Goal: Task Accomplishment & Management: Manage account settings

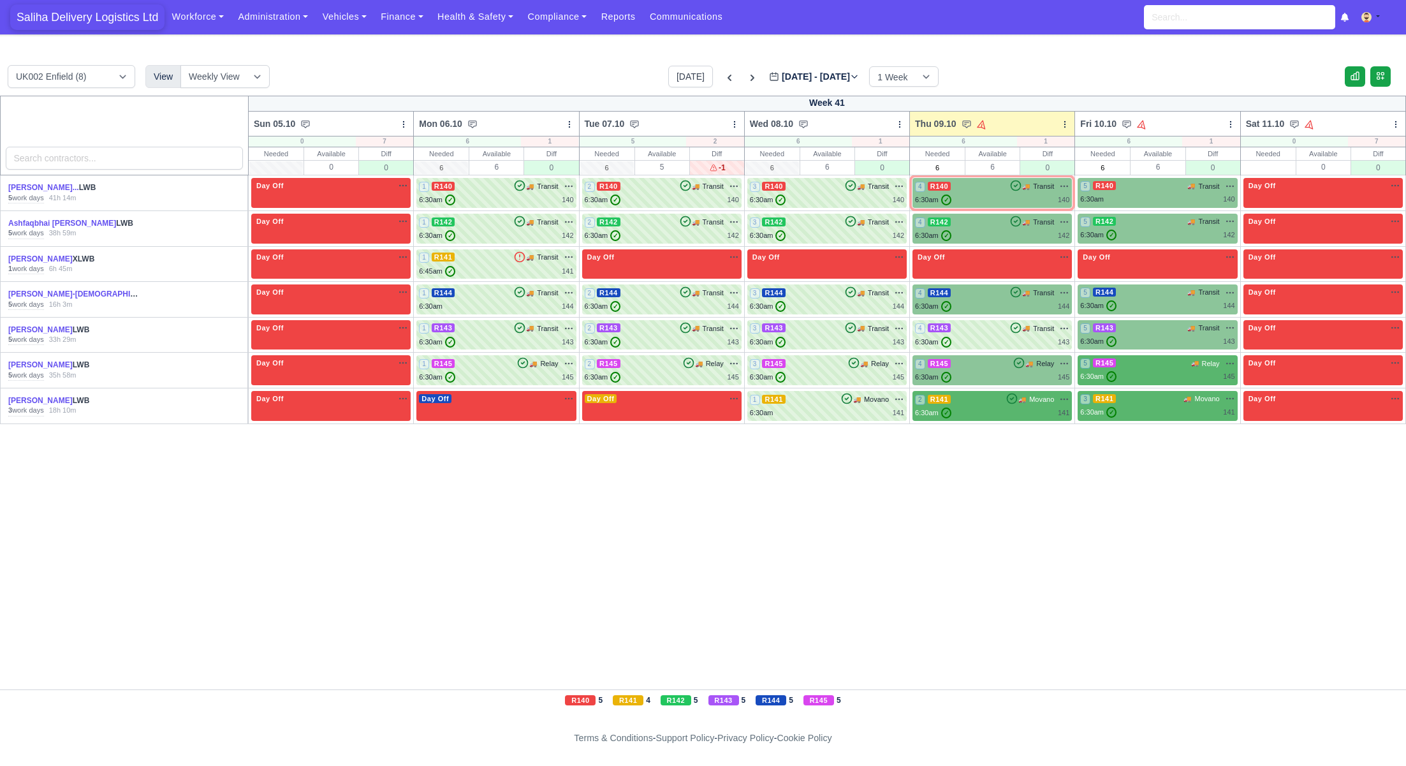
click at [122, 15] on span "Saliha Delivery Logistics Ltd" at bounding box center [87, 17] width 154 height 26
click at [949, 200] on span "✓" at bounding box center [946, 199] width 10 height 11
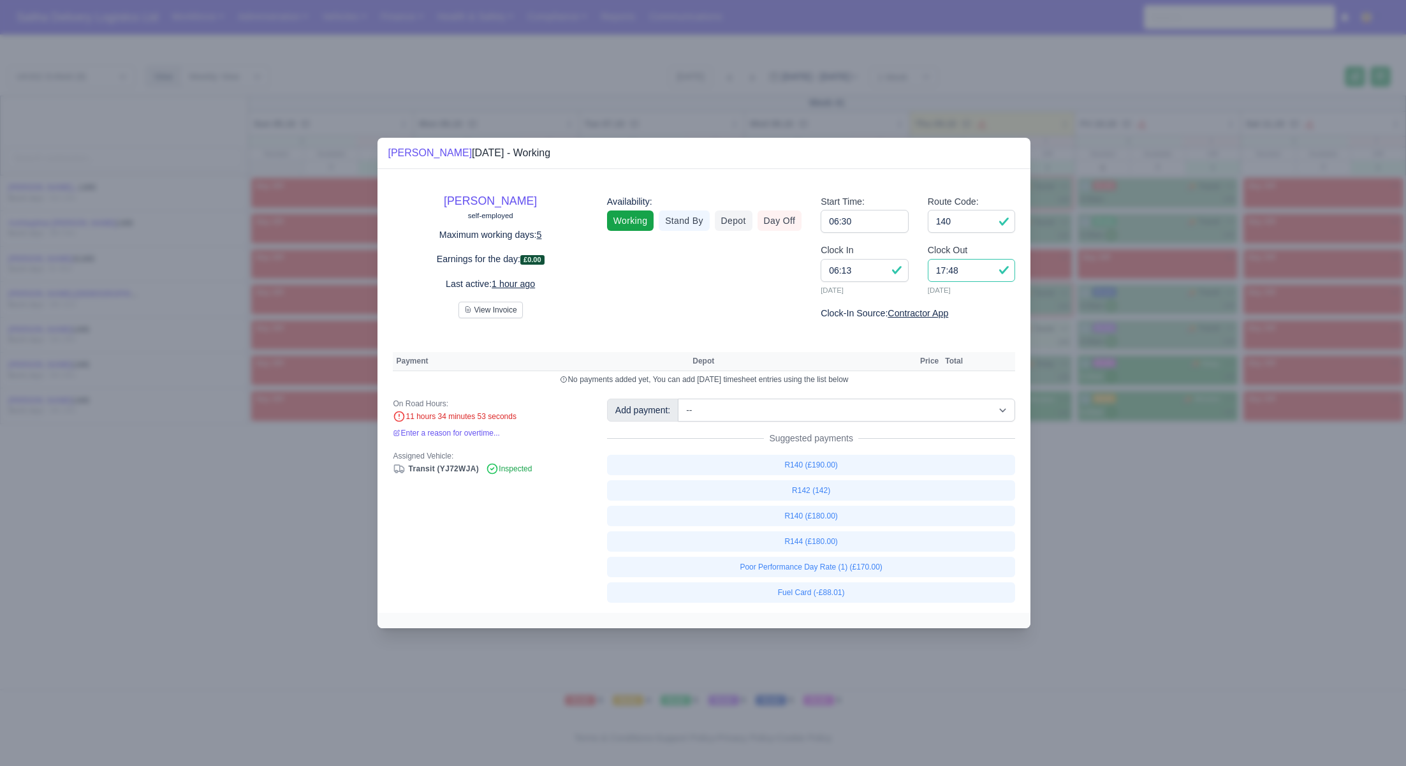
drag, startPoint x: 979, startPoint y: 272, endPoint x: 894, endPoint y: 265, distance: 85.1
click at [894, 265] on div "Clock In 06:13 09/10/2025 Clock Out 17:48 09/10/2025" at bounding box center [918, 274] width 214 height 63
type input "15:00"
click at [818, 521] on link "R140 (£180.00)" at bounding box center [811, 516] width 409 height 20
select select "1"
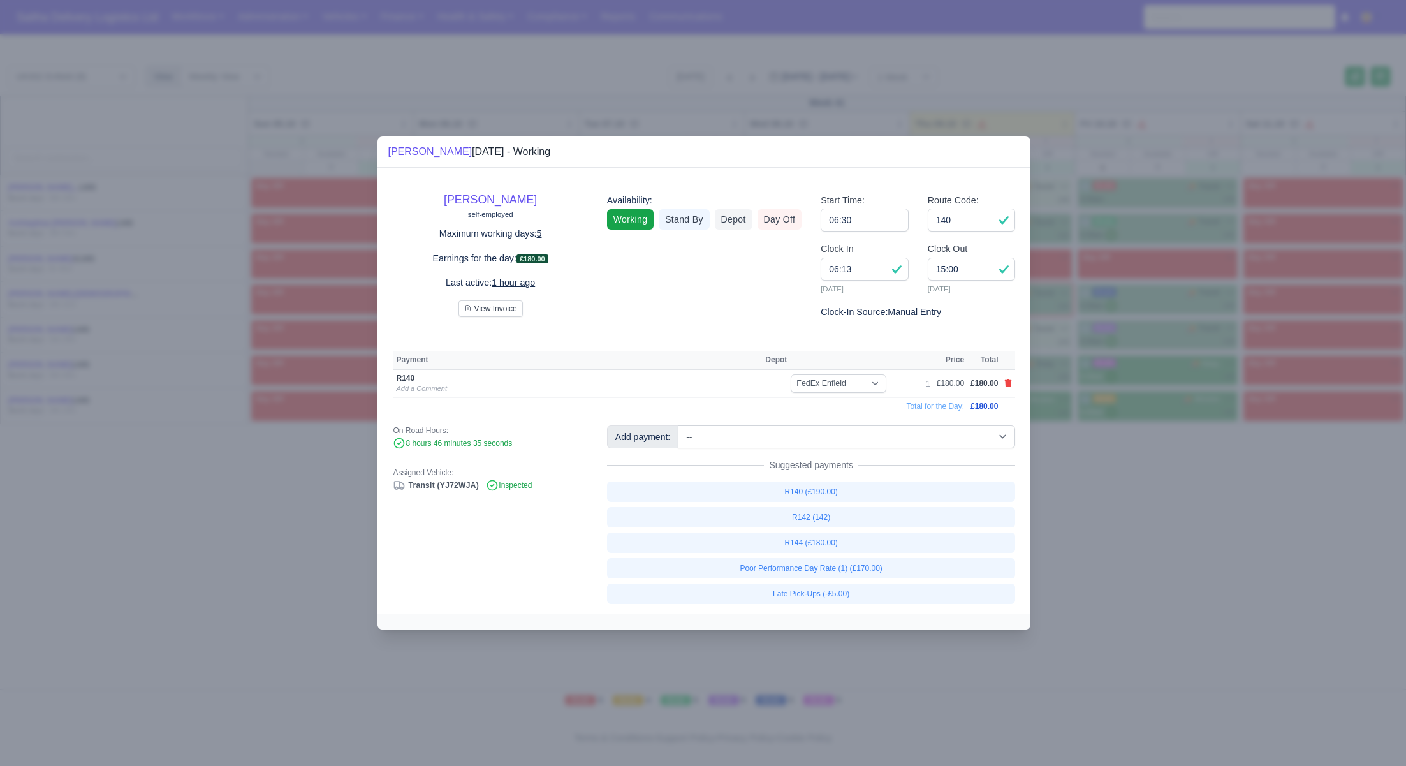
click at [1007, 471] on div "Add payment: -- Ad-Hoc 1 (AD-HO) Ad-Hoc 2 (AD-HO) Ad-Hoc 3 (AD-HO) Ad-Hoc 4 (AD…" at bounding box center [811, 514] width 428 height 179
click at [1137, 499] on div at bounding box center [703, 383] width 1406 height 766
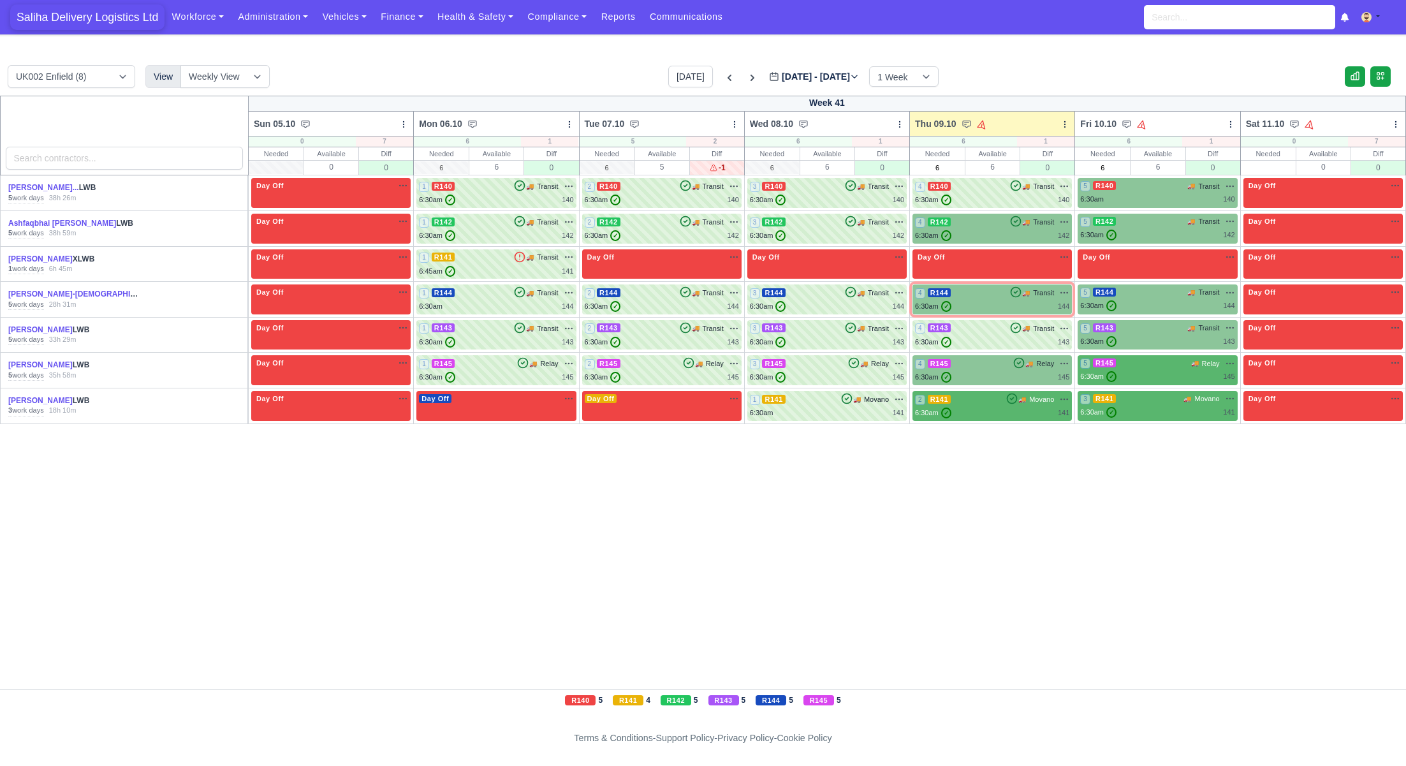
click at [71, 19] on span "Saliha Delivery Logistics Ltd" at bounding box center [87, 17] width 154 height 26
click at [982, 374] on div "6:30am ✓ 145" at bounding box center [992, 377] width 154 height 11
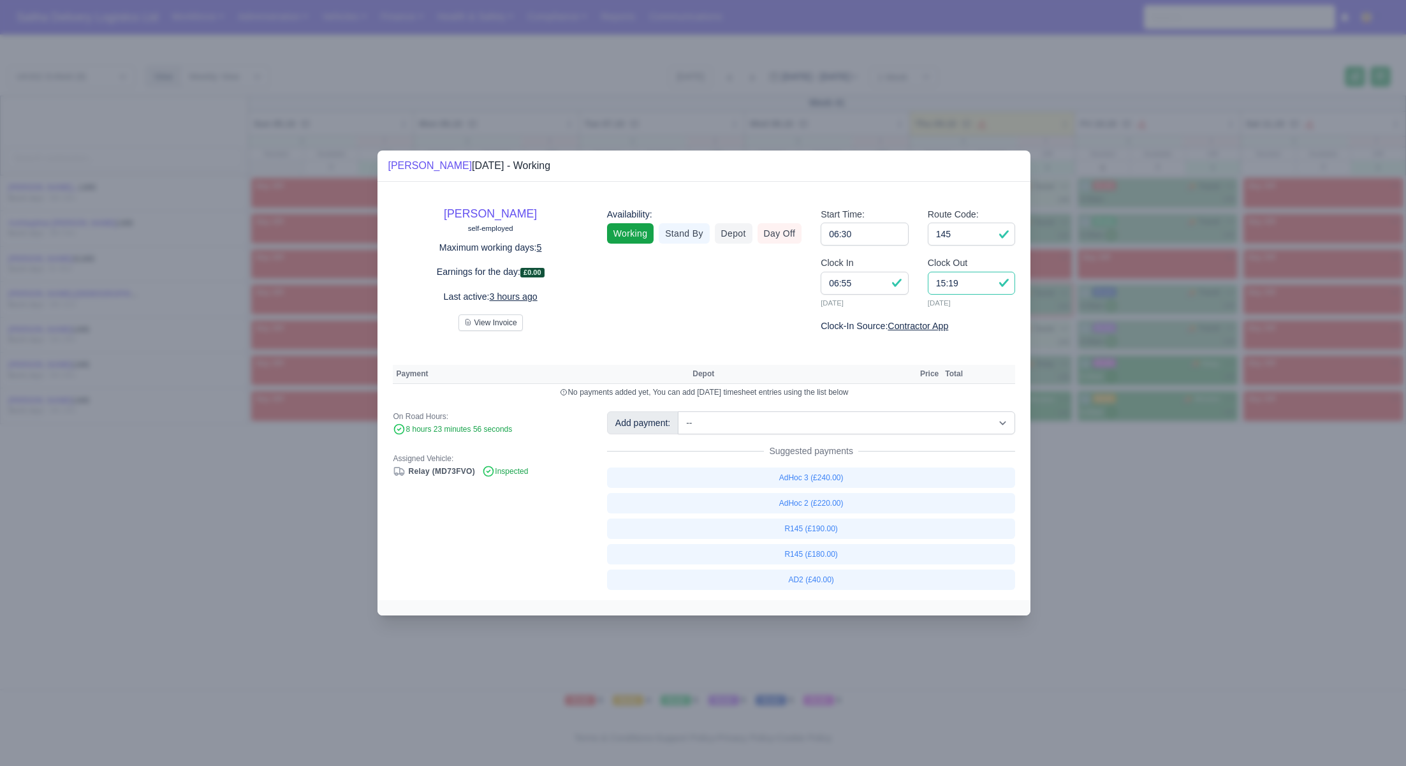
click at [969, 285] on input "15:19" at bounding box center [972, 283] width 88 height 23
type input "15:20"
click at [831, 559] on link "R145 (£180.00)" at bounding box center [811, 554] width 409 height 20
select select "1"
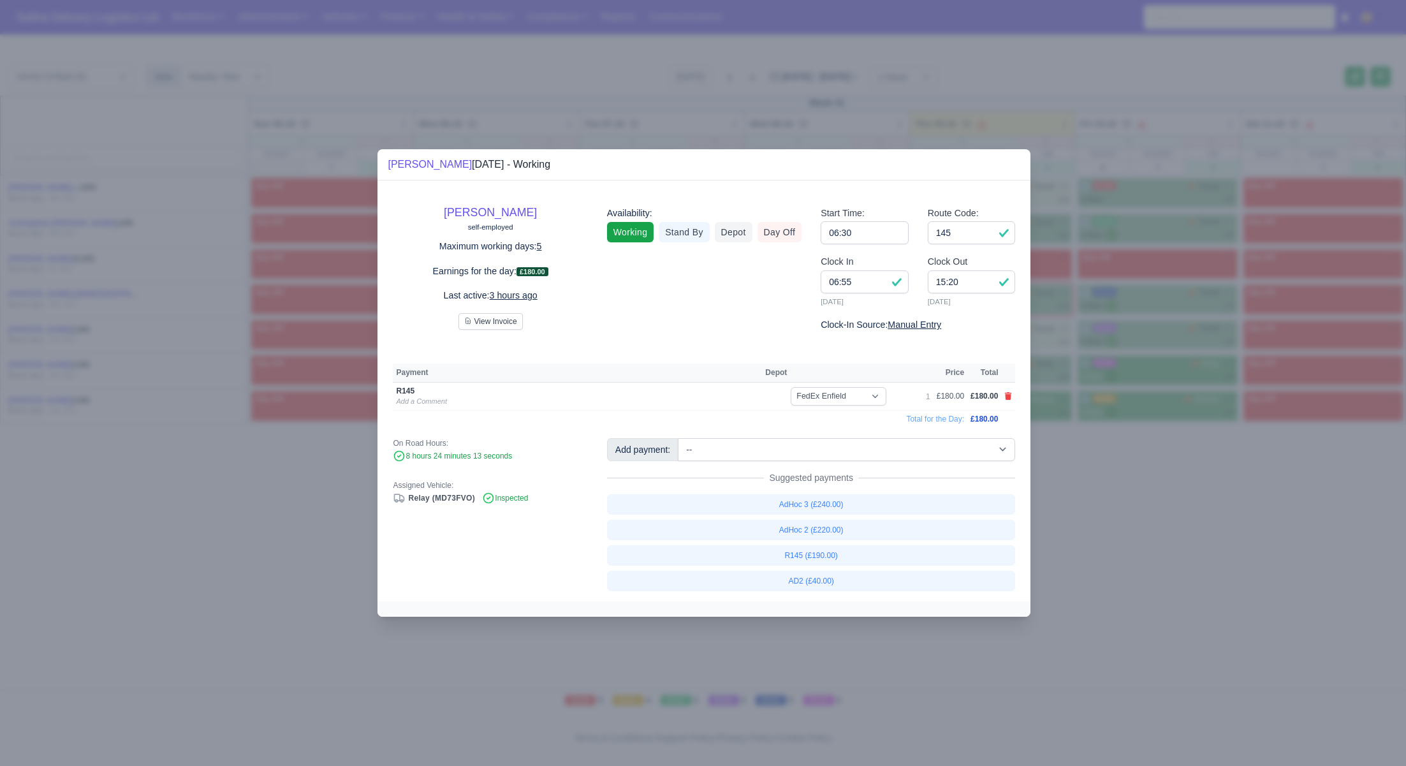
click at [1148, 571] on div at bounding box center [703, 383] width 1406 height 766
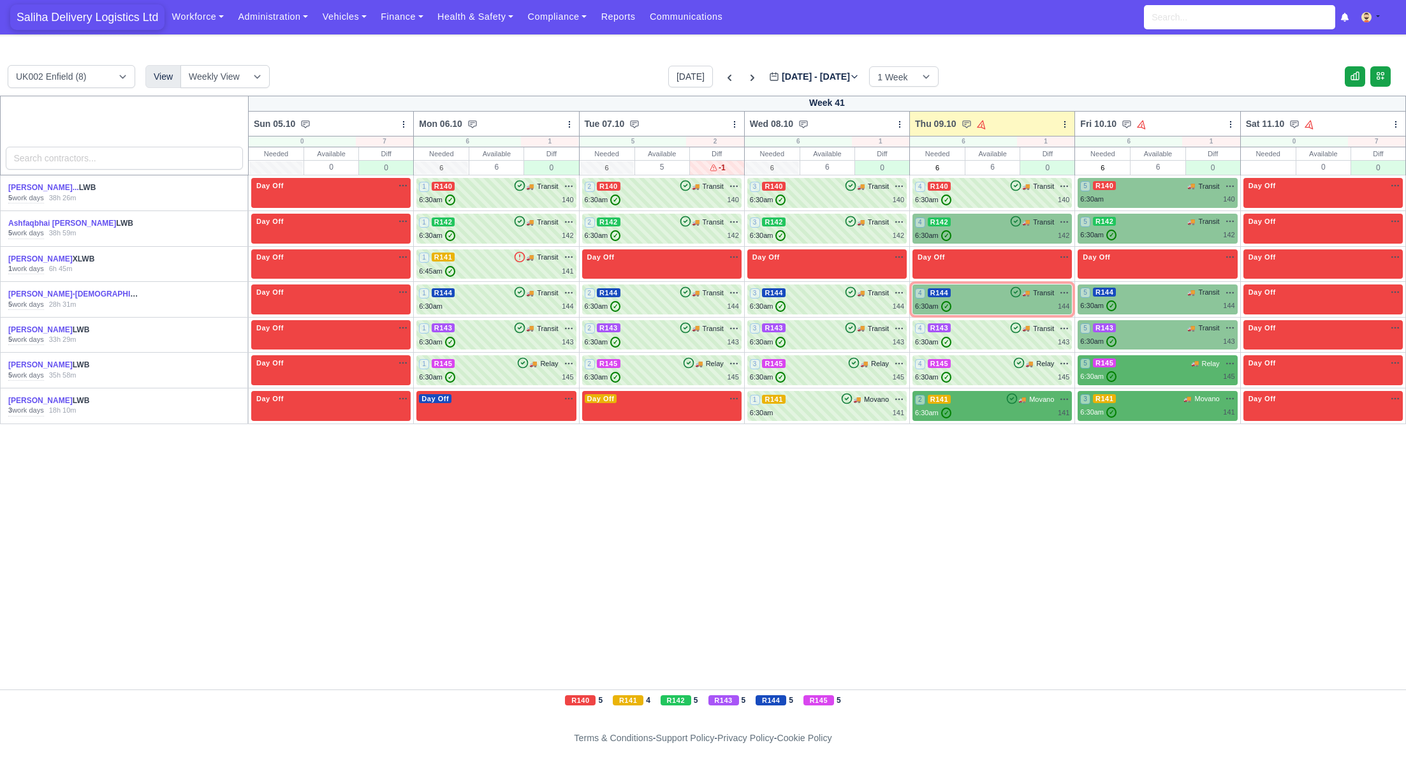
drag, startPoint x: 75, startPoint y: 17, endPoint x: 87, endPoint y: 54, distance: 38.9
click at [75, 17] on span "Saliha Delivery Logistics Ltd" at bounding box center [87, 17] width 154 height 26
click at [975, 315] on td "4 R144 🚚" at bounding box center [992, 300] width 165 height 36
click at [977, 300] on div "4 R144 🚚 Transit" at bounding box center [992, 299] width 154 height 25
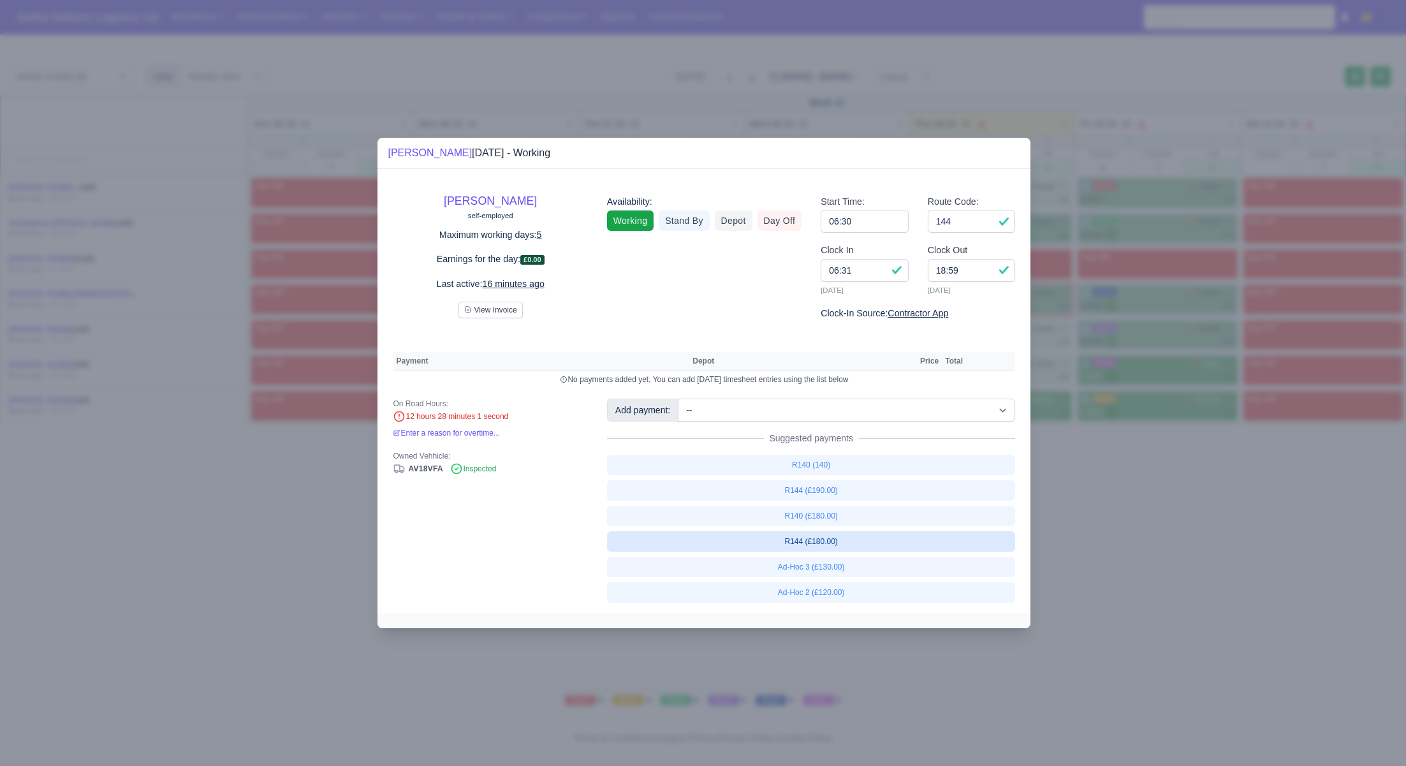
click at [821, 546] on link "R144 (£180.00)" at bounding box center [811, 541] width 409 height 20
select select "1"
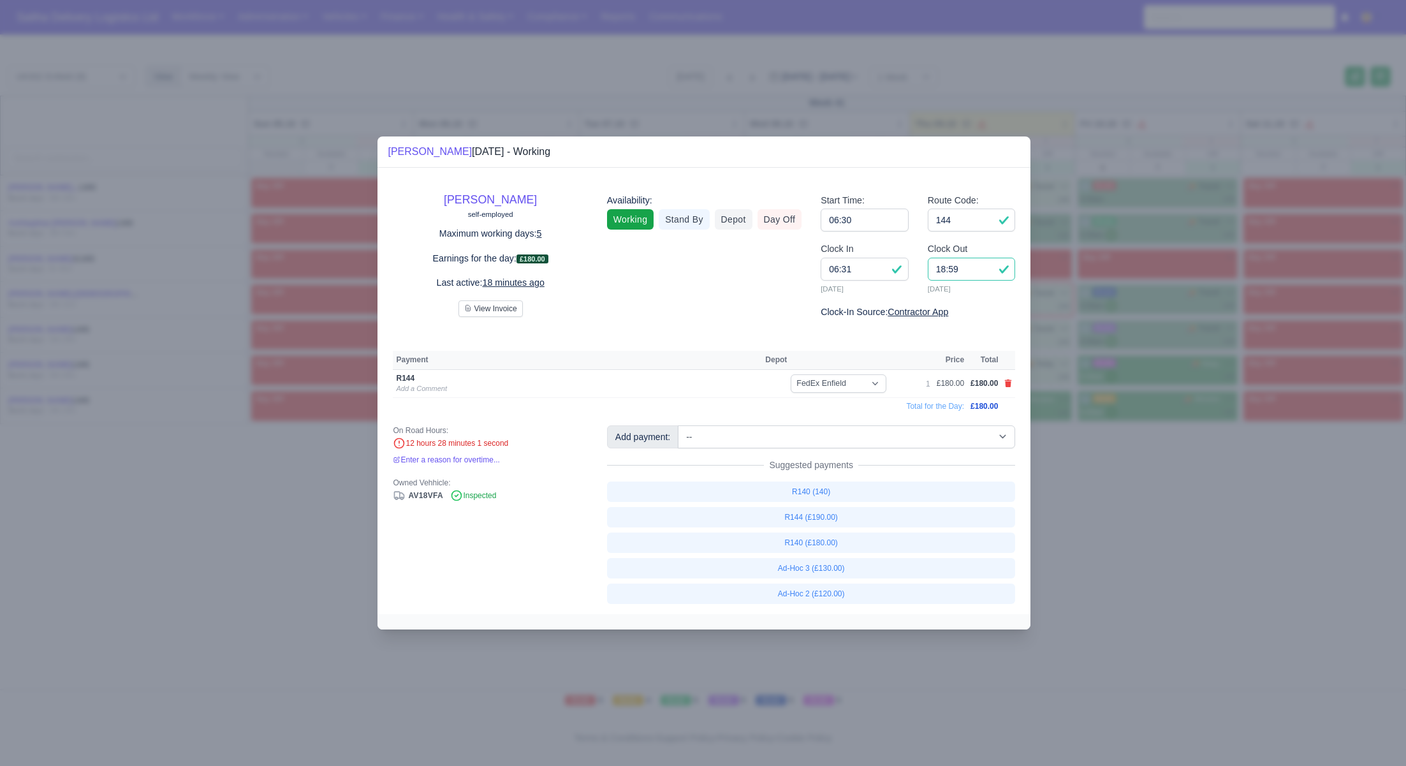
drag, startPoint x: 938, startPoint y: 270, endPoint x: 912, endPoint y: 269, distance: 26.1
click at [912, 269] on div "Clock In 06:31 09/10/2025 Clock Out 18:59 09/10/2025" at bounding box center [918, 273] width 214 height 63
type input "16:30"
click at [1153, 513] on div at bounding box center [703, 383] width 1406 height 766
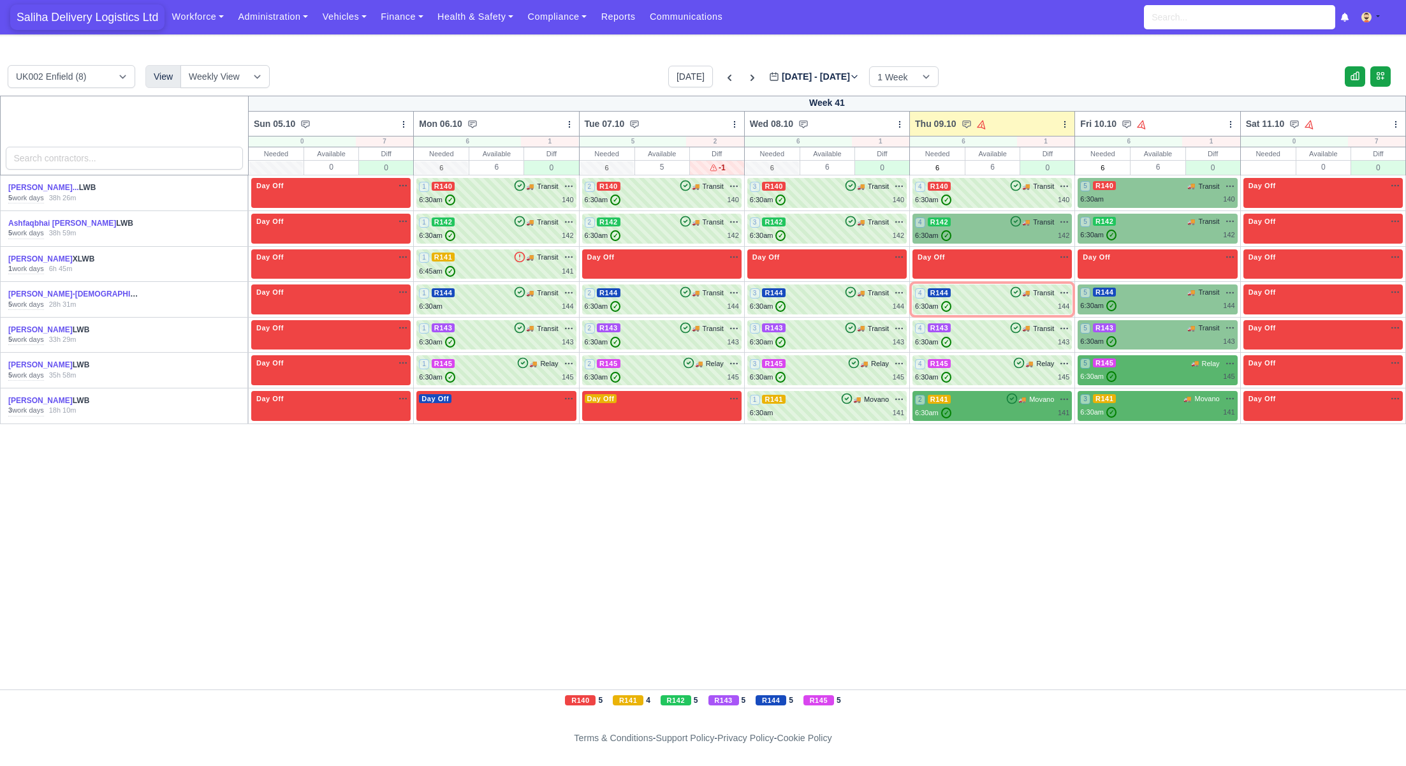
click at [127, 26] on span "Saliha Delivery Logistics Ltd" at bounding box center [87, 17] width 154 height 26
click at [1006, 420] on td "2 R141 🚚" at bounding box center [992, 406] width 165 height 36
click at [1002, 409] on div "6:30am ✓ 141" at bounding box center [992, 412] width 154 height 11
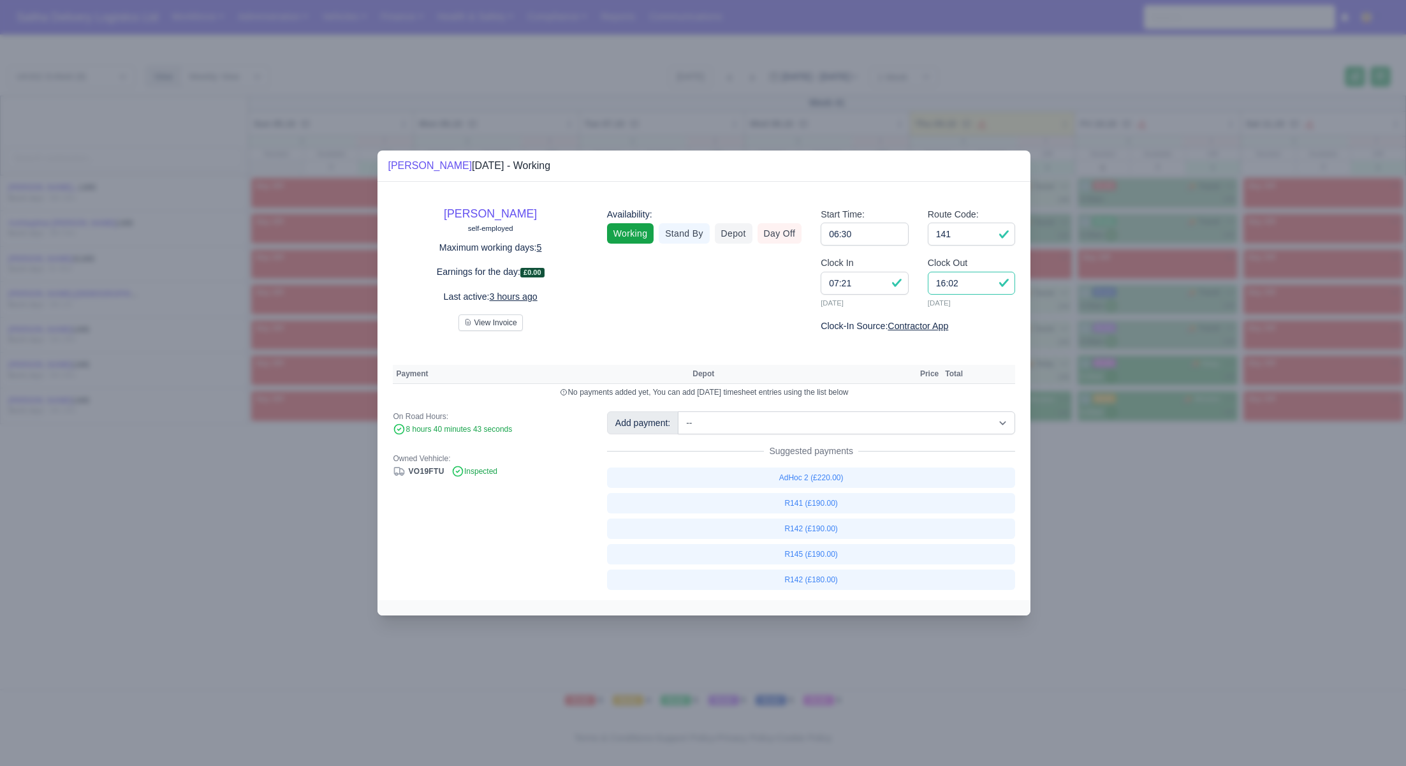
click at [972, 288] on input "16:02" at bounding box center [972, 283] width 88 height 23
type input "16:00"
click at [823, 508] on link "R141 (£190.00)" at bounding box center [811, 503] width 409 height 20
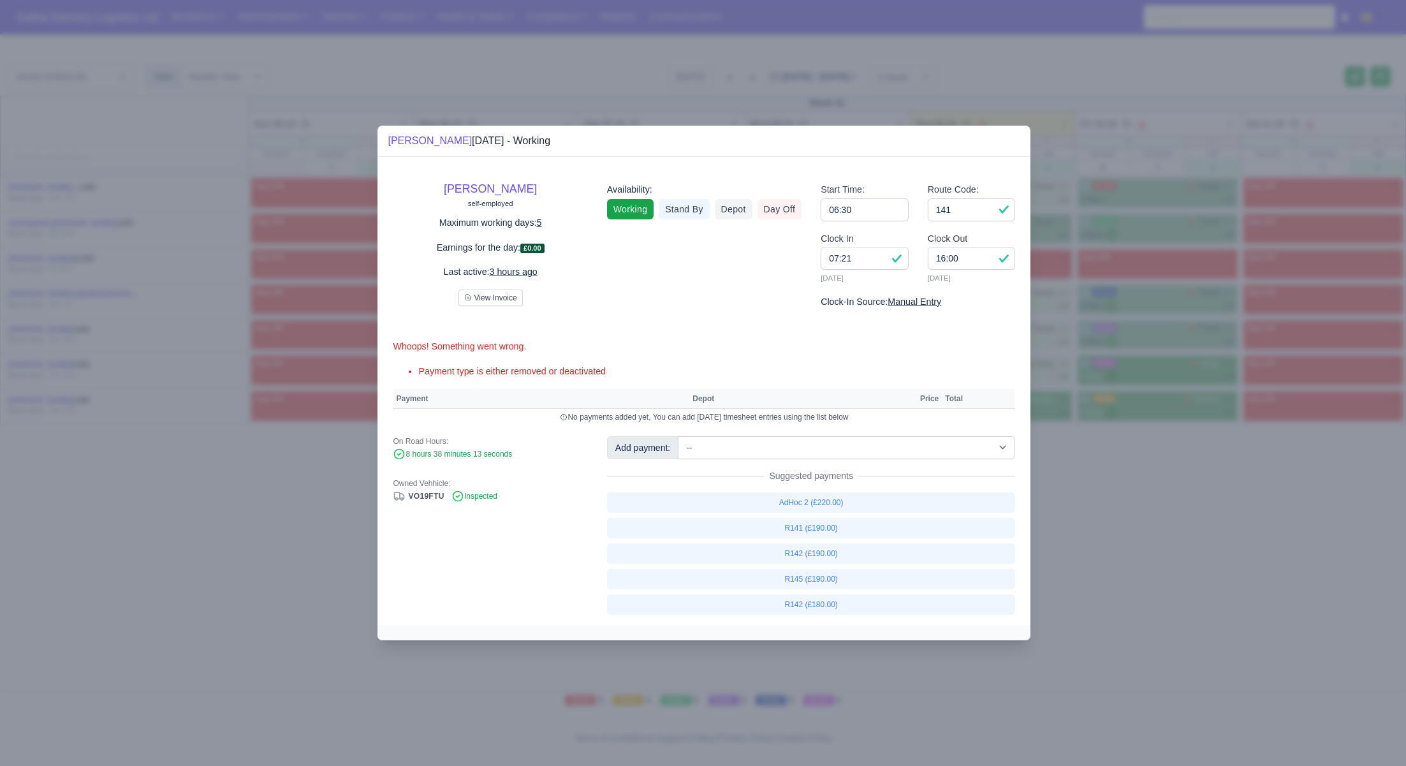
select select "1"
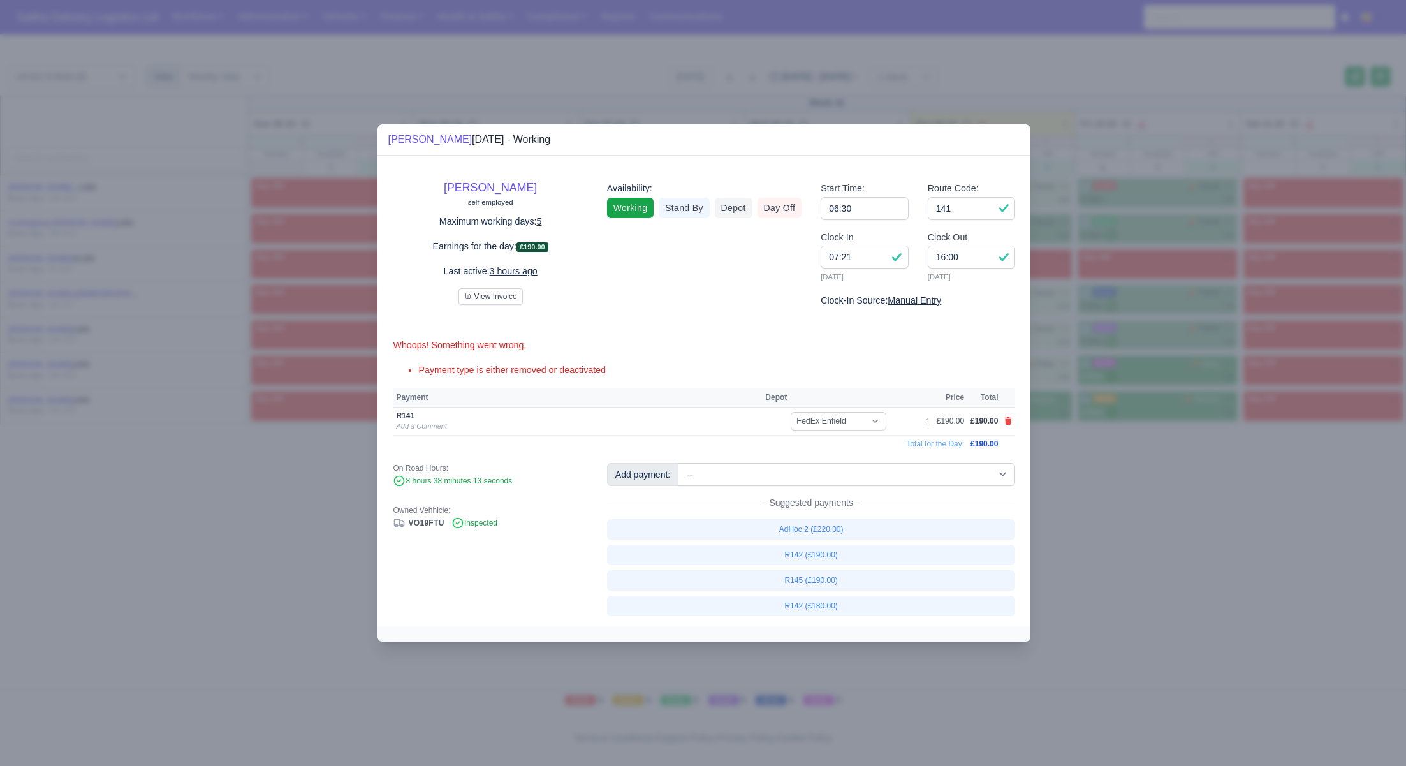
click at [1175, 558] on div at bounding box center [703, 383] width 1406 height 766
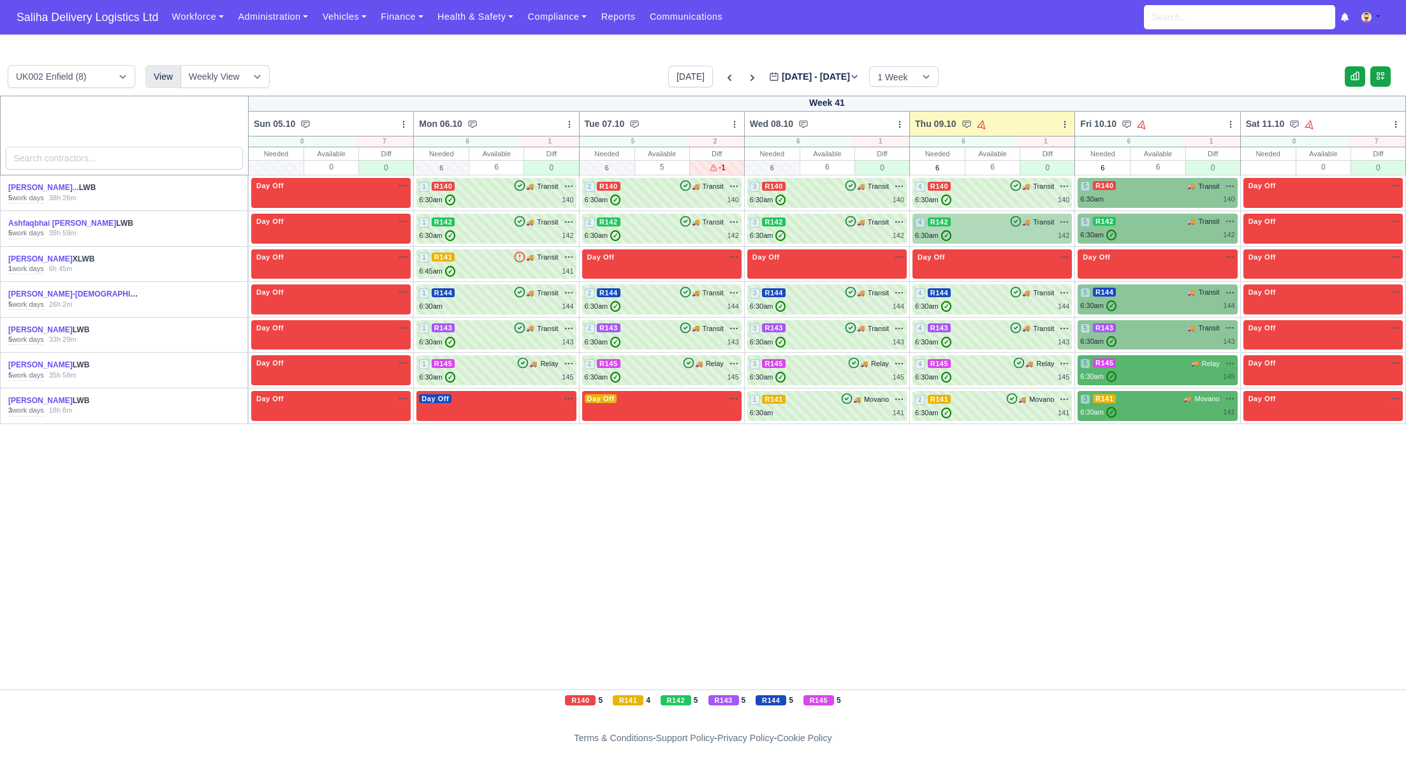
click at [983, 229] on div "4 R142 🚚 Transit" at bounding box center [992, 228] width 154 height 25
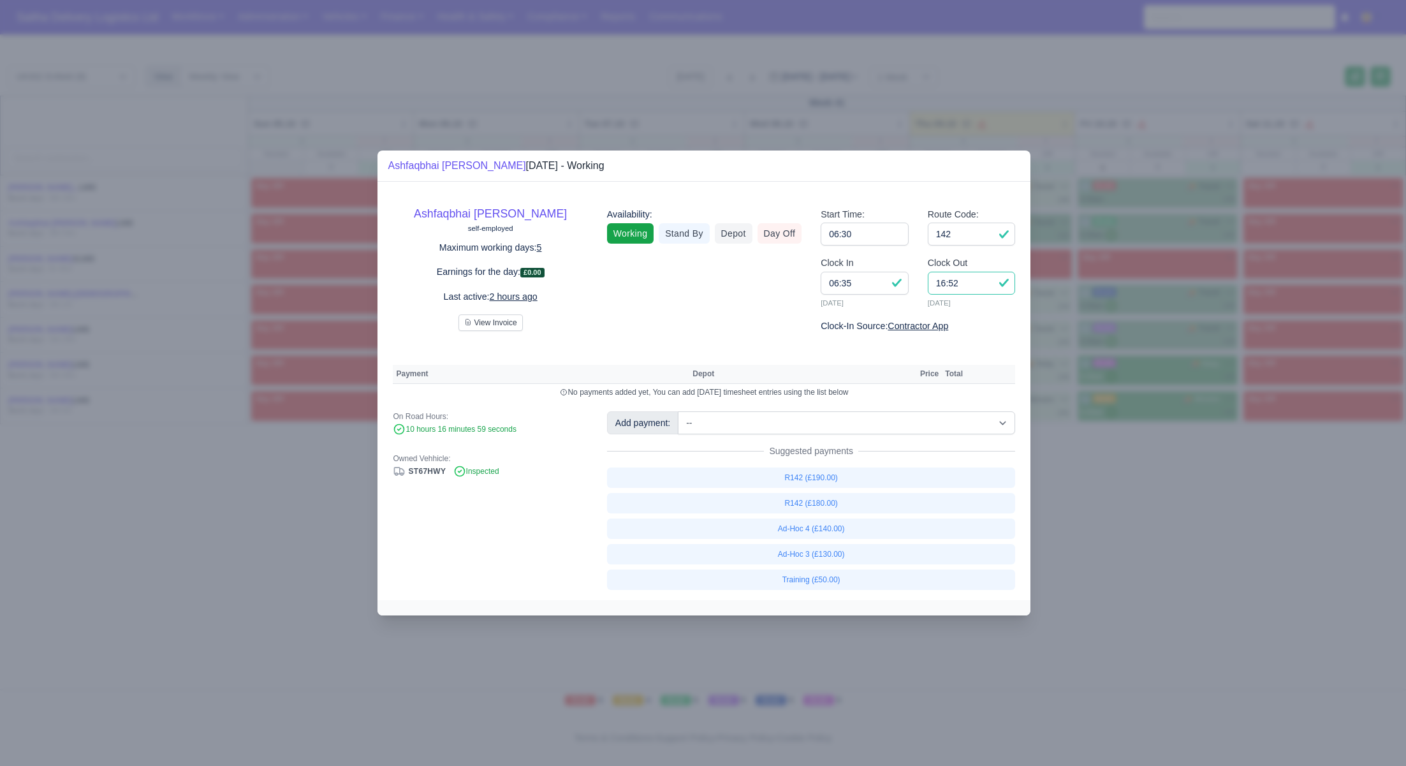
click at [986, 288] on input "16:52" at bounding box center [972, 283] width 88 height 23
type input "16:50"
click at [849, 502] on link "R142 (£180.00)" at bounding box center [811, 503] width 409 height 20
select select "1"
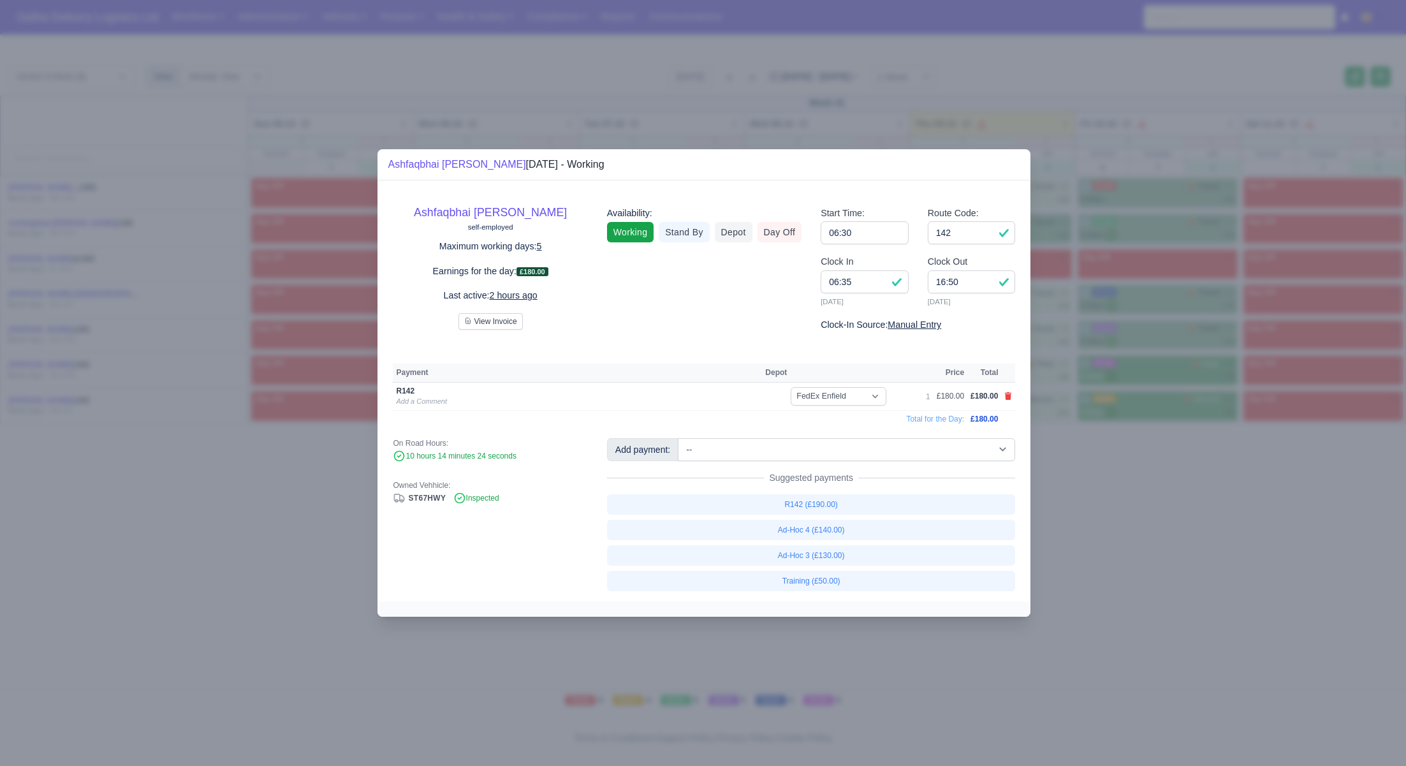
drag, startPoint x: 1213, startPoint y: 539, endPoint x: 1023, endPoint y: 412, distance: 229.0
click at [1213, 539] on div at bounding box center [703, 383] width 1406 height 766
